Goal: Task Accomplishment & Management: Use online tool/utility

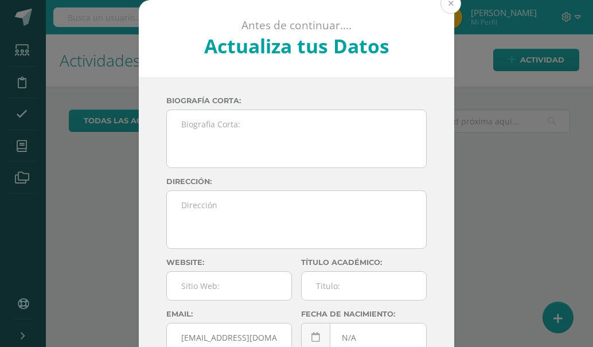
click at [451, 2] on button at bounding box center [451, 3] width 21 height 21
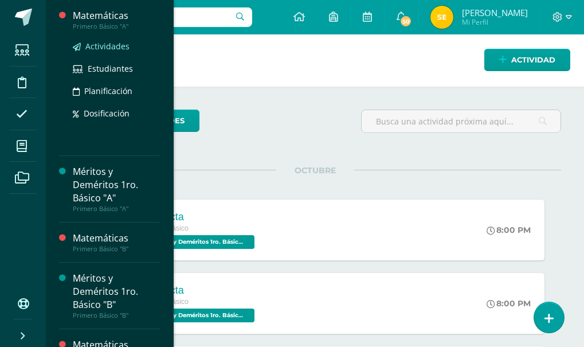
click at [103, 46] on span "Actividades" at bounding box center [107, 46] width 44 height 11
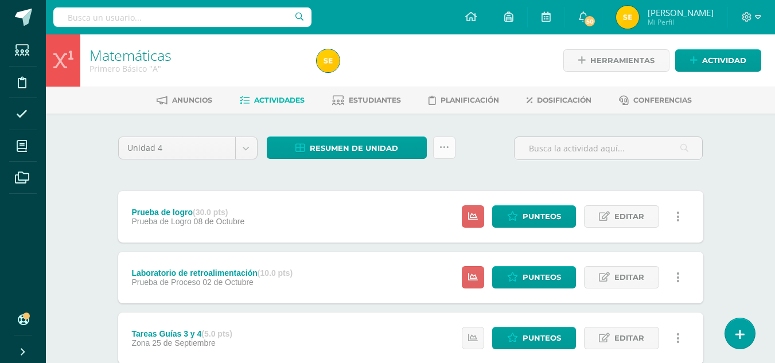
click at [446, 144] on icon at bounding box center [444, 148] width 10 height 10
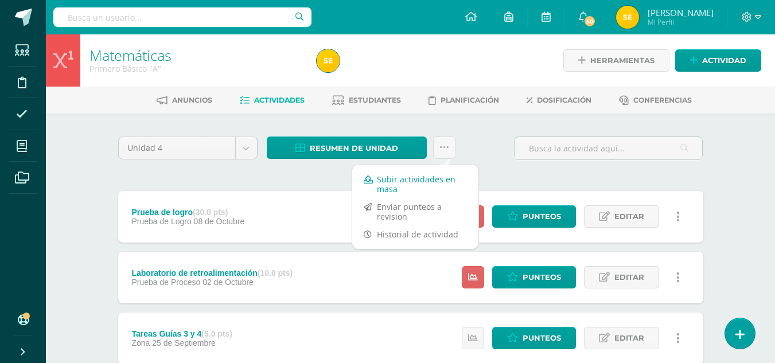
click at [412, 182] on link "Subir actividades en masa" at bounding box center [415, 184] width 126 height 28
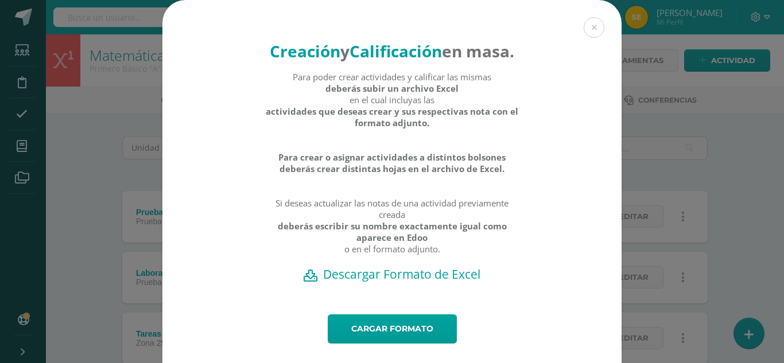
click at [377, 282] on h2 "Descargar Formato de Excel" at bounding box center [391, 274] width 419 height 16
click at [387, 344] on link "Cargar formato" at bounding box center [392, 328] width 129 height 29
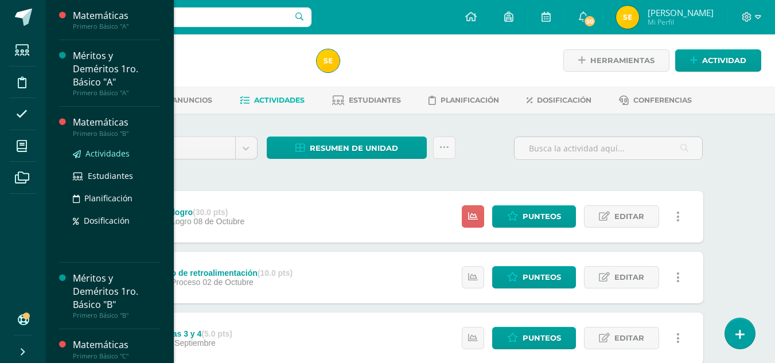
click at [94, 151] on span "Actividades" at bounding box center [107, 153] width 44 height 11
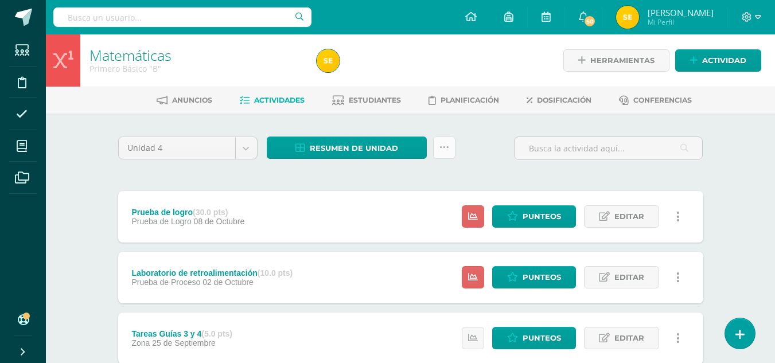
click at [450, 148] on link at bounding box center [444, 148] width 22 height 22
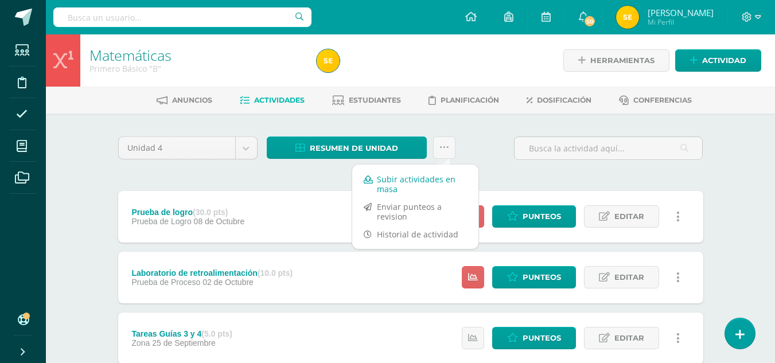
click at [423, 177] on link "Subir actividades en masa" at bounding box center [415, 184] width 126 height 28
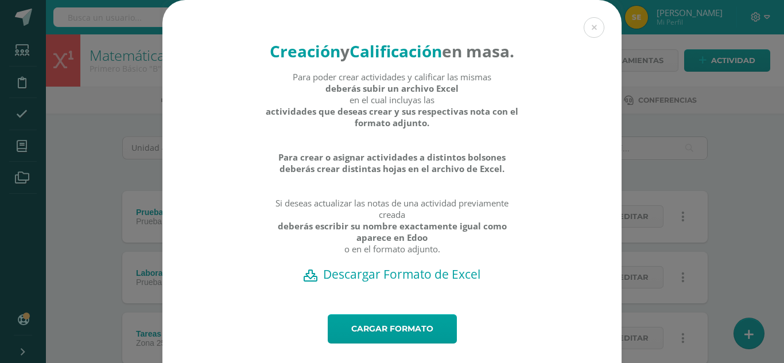
click at [389, 282] on h2 "Descargar Formato de Excel" at bounding box center [391, 274] width 419 height 16
click at [402, 344] on link "Cargar formato" at bounding box center [392, 328] width 129 height 29
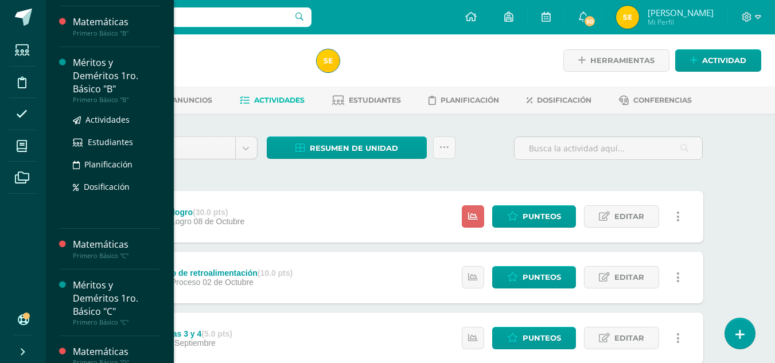
scroll to position [115, 0]
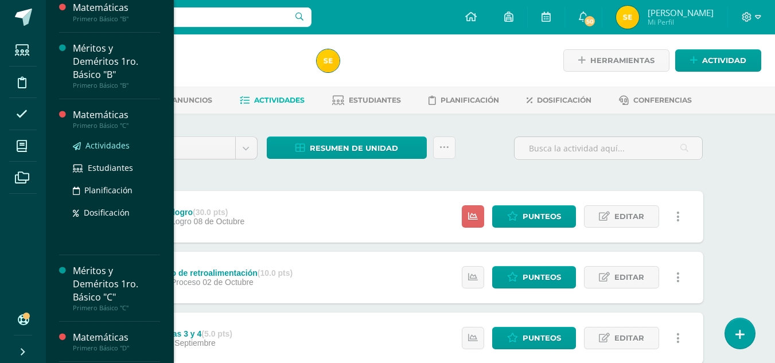
click at [106, 145] on span "Actividades" at bounding box center [107, 145] width 44 height 11
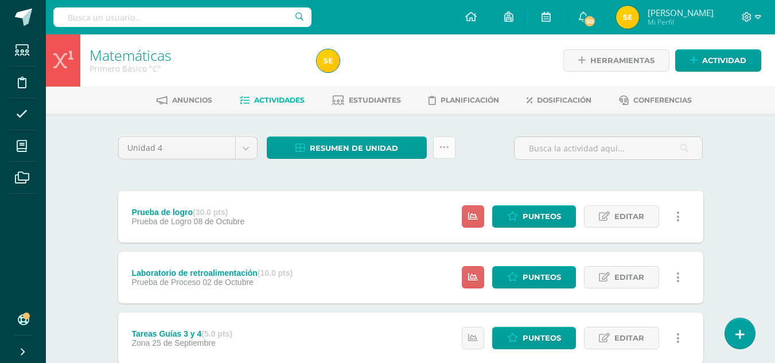
click at [445, 148] on icon at bounding box center [444, 148] width 10 height 10
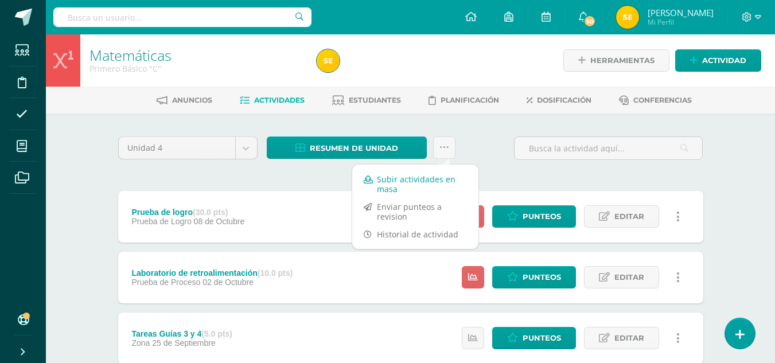
click at [395, 181] on link "Subir actividades en masa" at bounding box center [415, 184] width 126 height 28
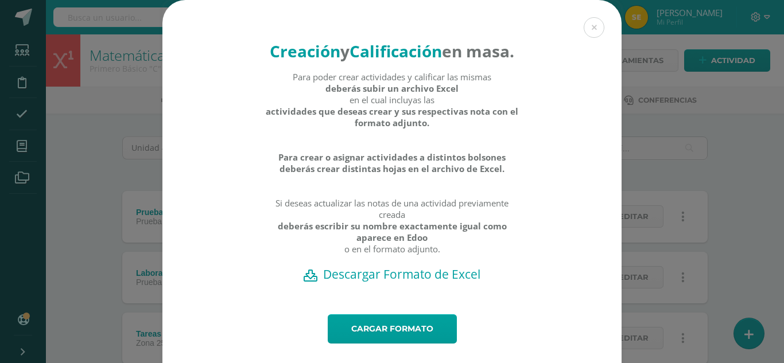
click at [376, 282] on h2 "Descargar Formato de Excel" at bounding box center [391, 274] width 419 height 16
click at [590, 28] on button at bounding box center [593, 27] width 21 height 21
